Goal: Book appointment/travel/reservation

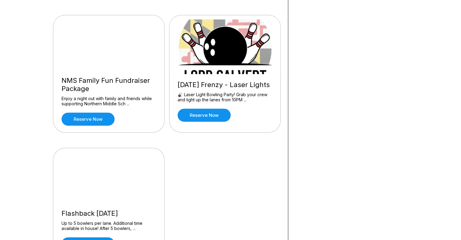
scroll to position [394, 0]
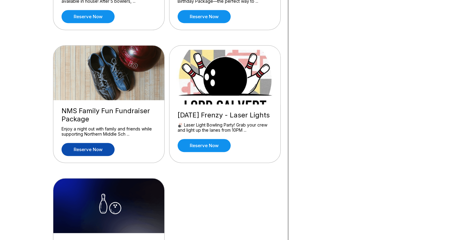
click at [90, 153] on link "Reserve now" at bounding box center [88, 149] width 53 height 13
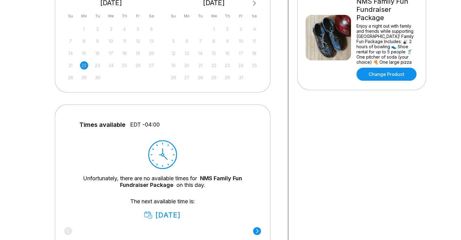
scroll to position [30, 0]
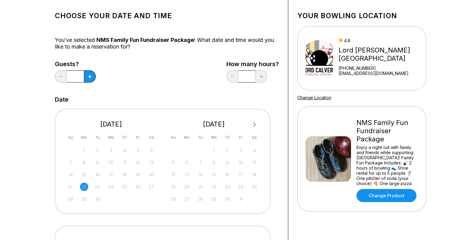
click at [254, 124] on span "Next Month" at bounding box center [254, 124] width 0 height 7
click at [254, 162] on div "10" at bounding box center [255, 162] width 8 height 8
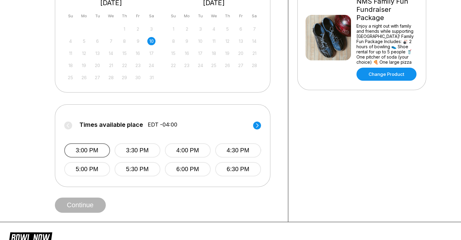
click at [89, 150] on button "3:00 PM" at bounding box center [87, 150] width 46 height 14
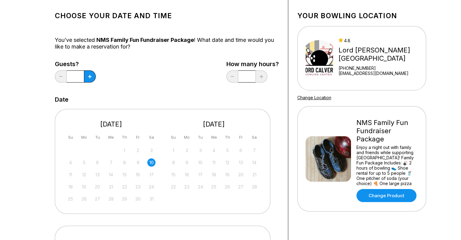
scroll to position [0, 0]
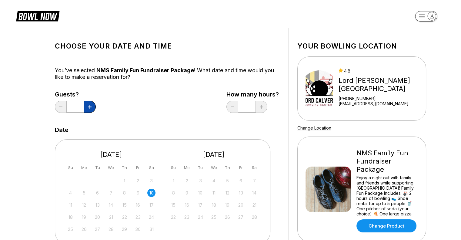
click at [86, 103] on button at bounding box center [90, 107] width 12 height 12
click at [88, 104] on button at bounding box center [90, 107] width 12 height 12
type input "*"
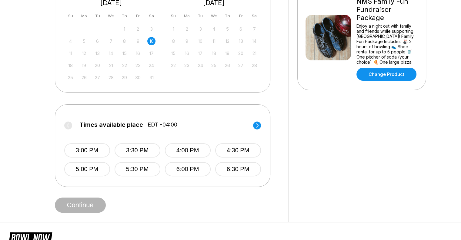
scroll to position [243, 0]
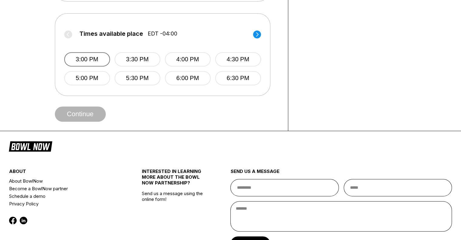
click at [95, 59] on button "3:00 PM" at bounding box center [87, 59] width 46 height 14
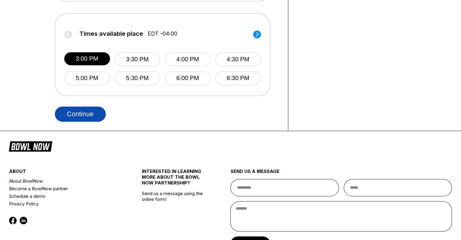
click at [94, 114] on button "Continue" at bounding box center [80, 113] width 51 height 15
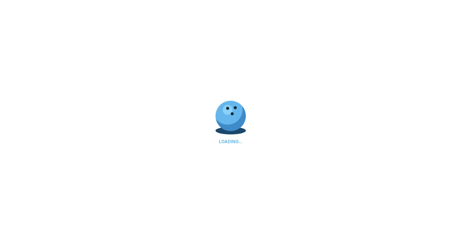
select select "**"
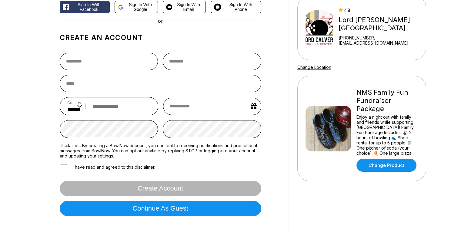
scroll to position [152, 0]
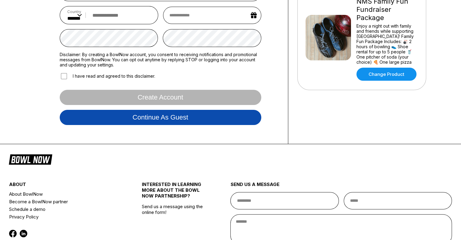
click at [161, 117] on button "Continue as guest" at bounding box center [161, 117] width 202 height 15
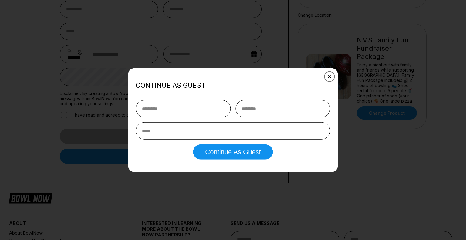
click at [328, 77] on icon "Close" at bounding box center [329, 76] width 5 height 5
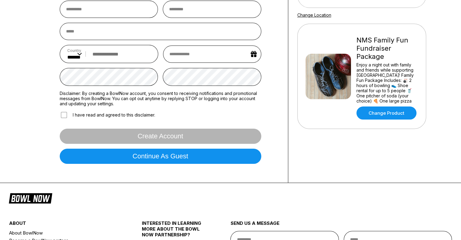
scroll to position [0, 0]
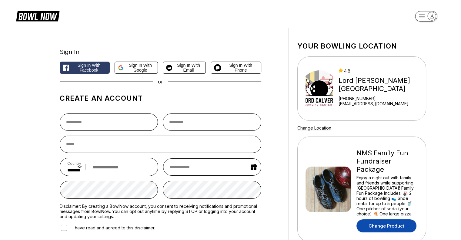
click at [382, 228] on link "Change Product" at bounding box center [387, 225] width 60 height 13
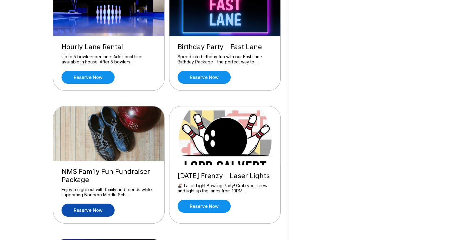
scroll to position [364, 0]
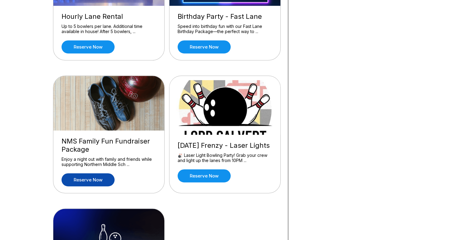
click at [114, 134] on div "NMS Family Fun Fundraiser Package Enjoy a night out with family and friends whi…" at bounding box center [108, 161] width 111 height 62
